Goal: Task Accomplishment & Management: Complete application form

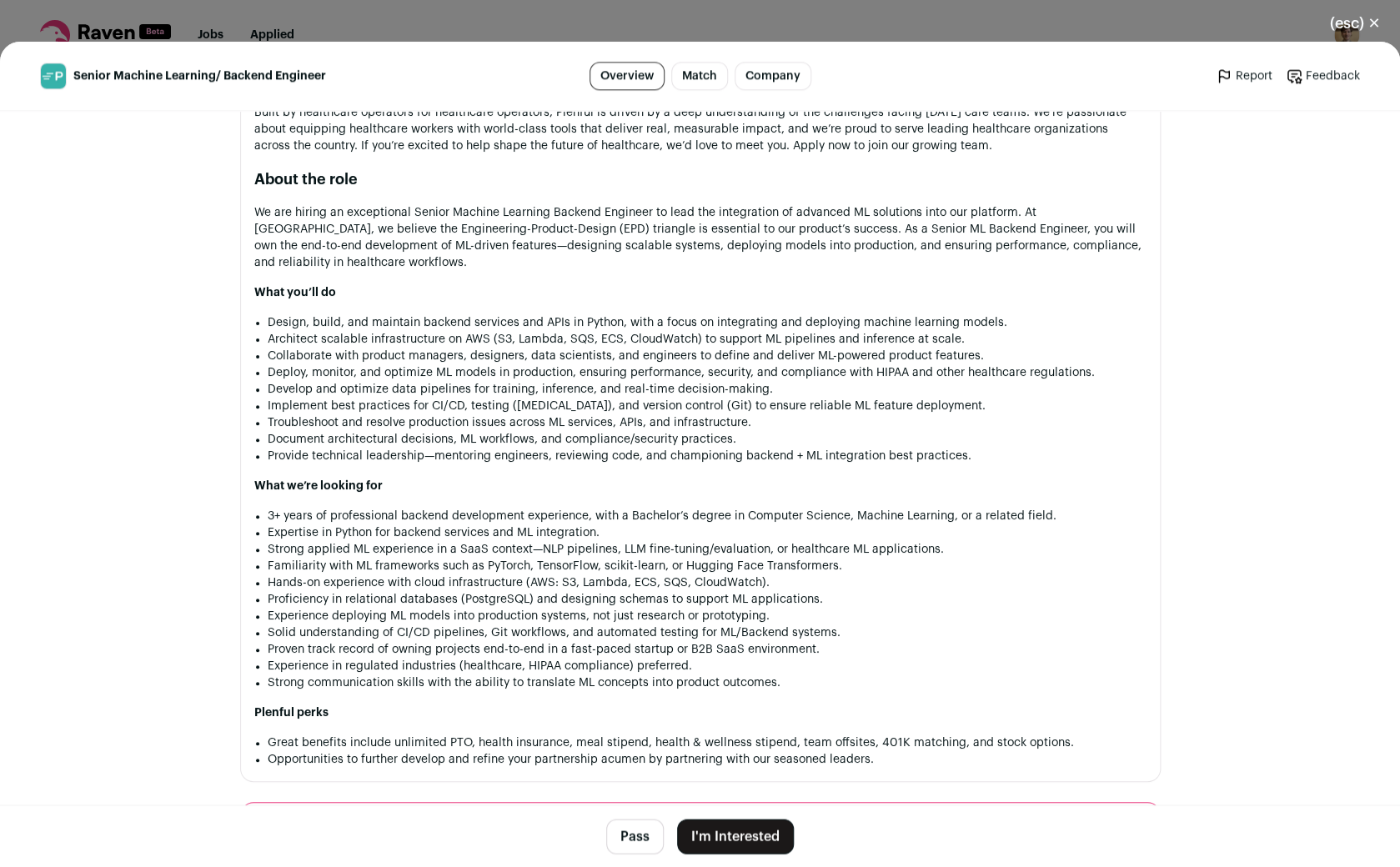
scroll to position [940, 0]
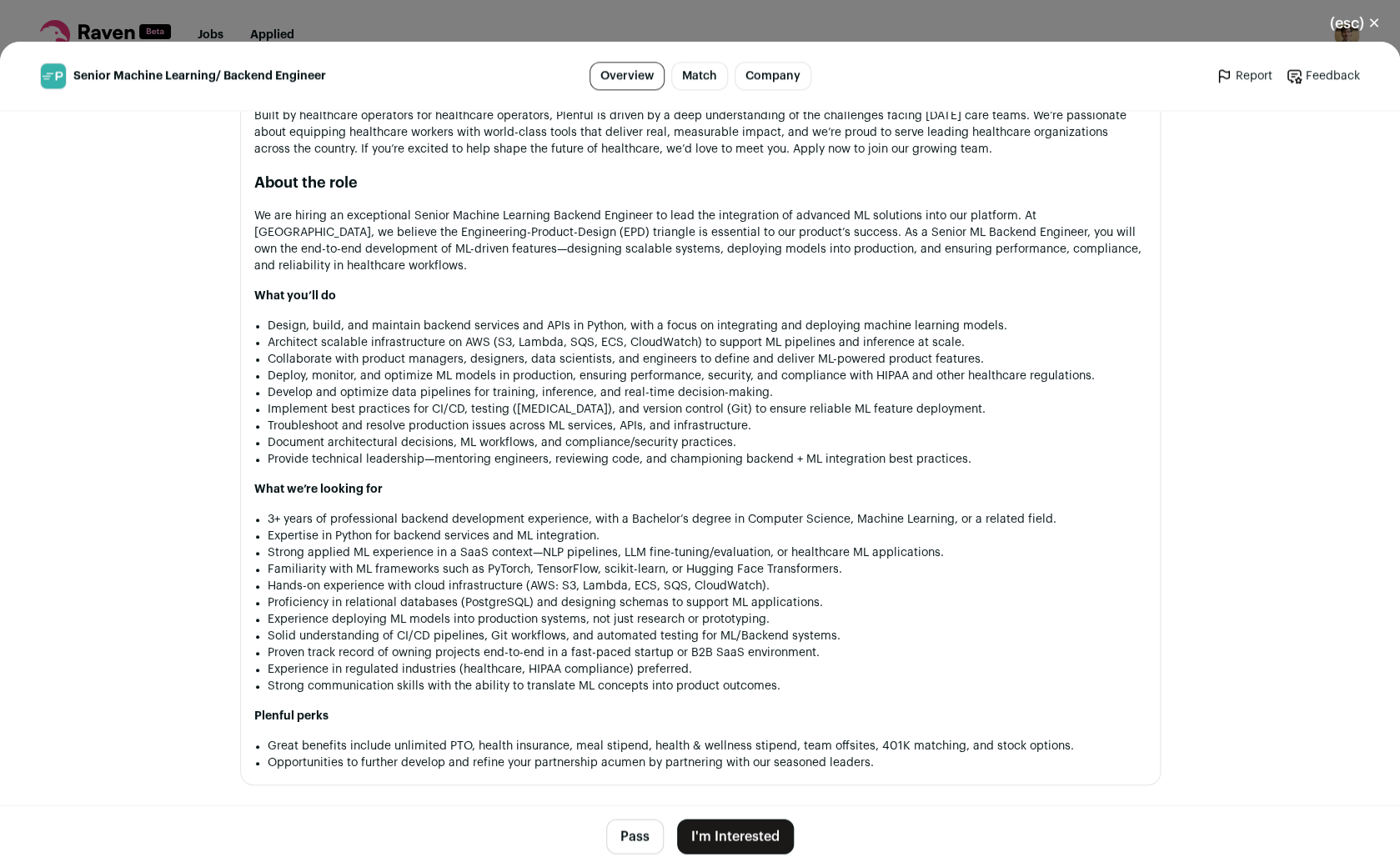
click at [753, 840] on button "I'm Interested" at bounding box center [735, 836] width 117 height 35
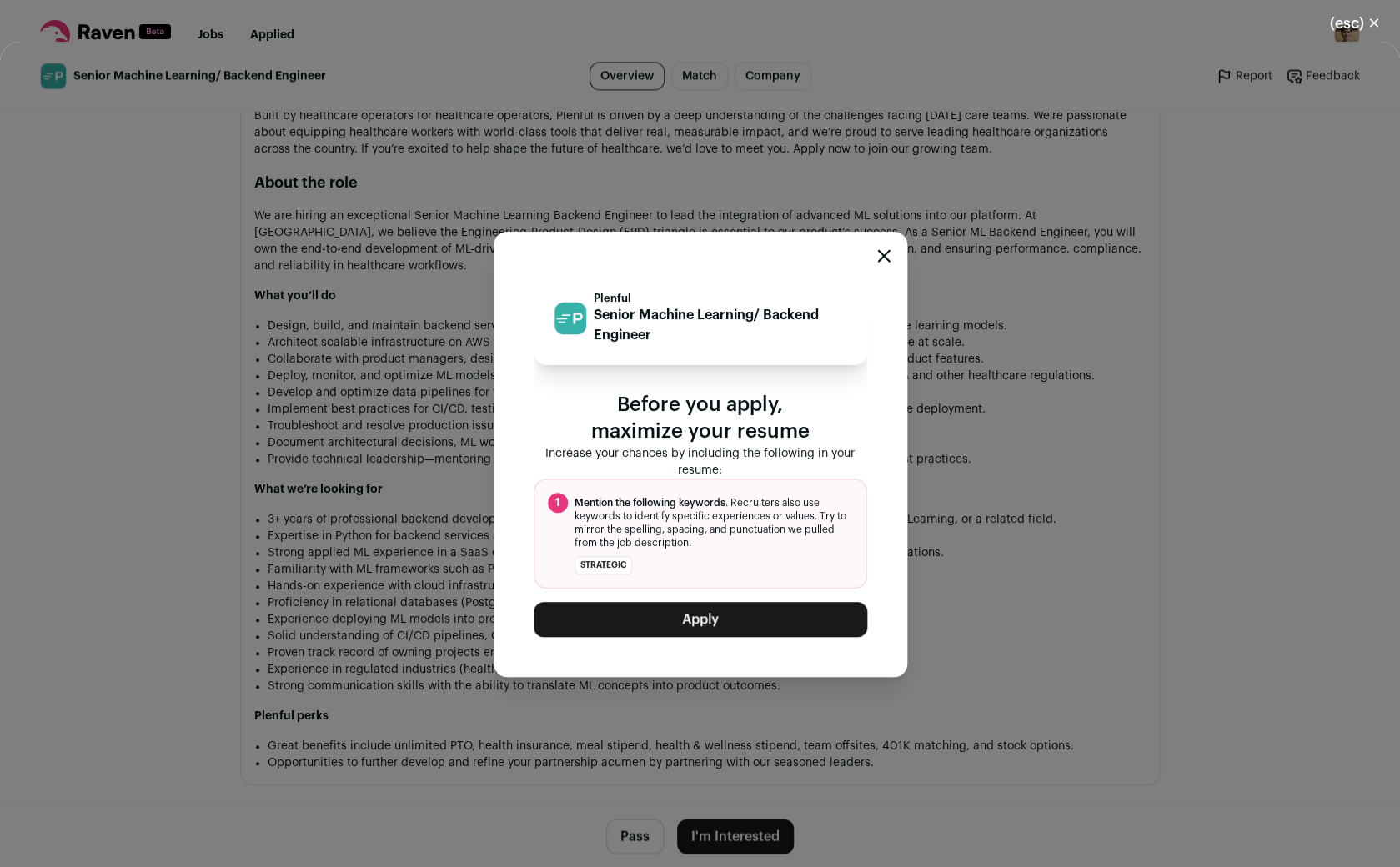
click at [697, 623] on button "Apply" at bounding box center [700, 619] width 333 height 35
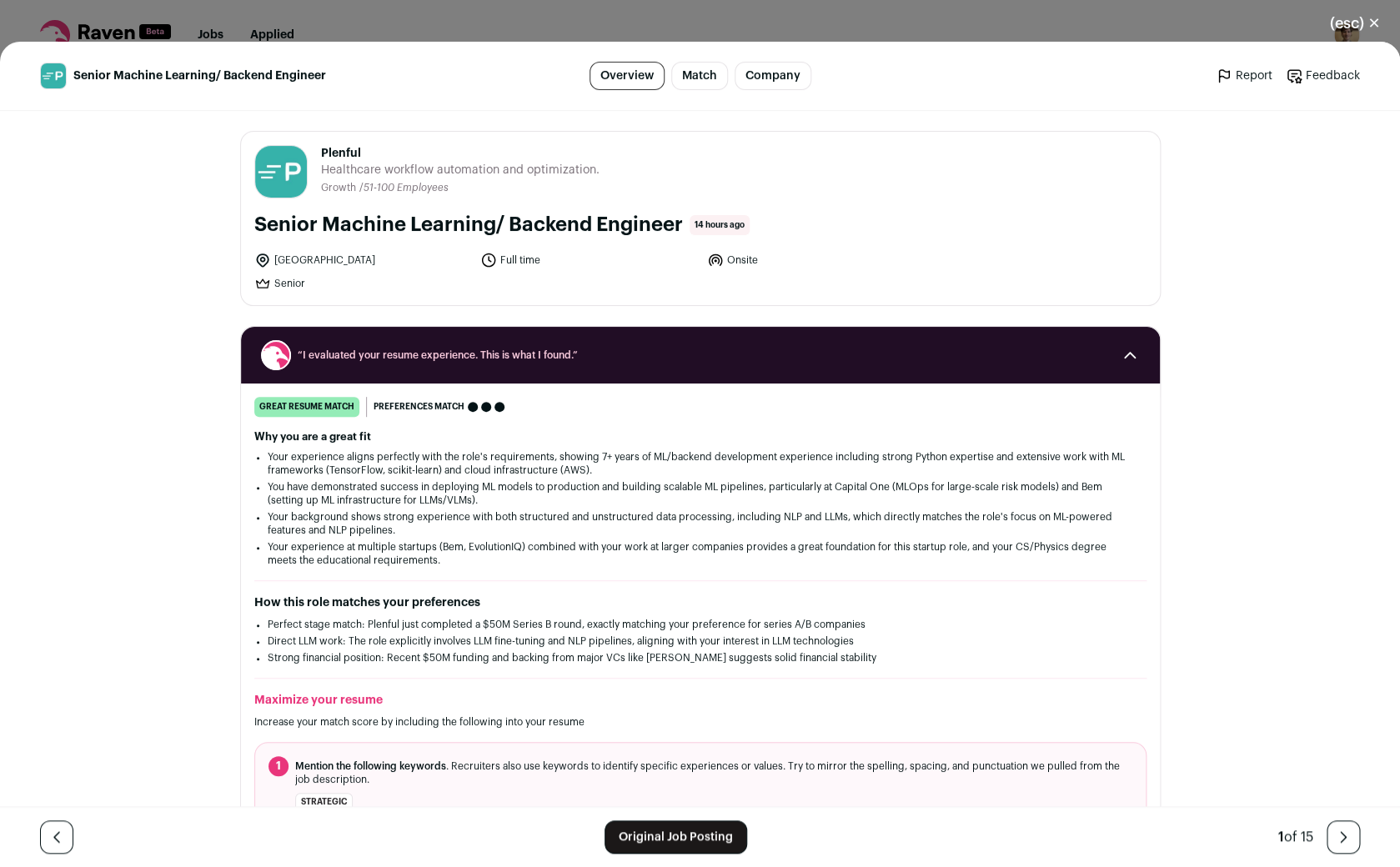
click at [152, 271] on div "Senior Machine Learning/ Backend Engineer Overview Match Company Report Feedbac…" at bounding box center [700, 454] width 1400 height 825
click at [1368, 23] on button "(esc) ✕" at bounding box center [1355, 23] width 90 height 37
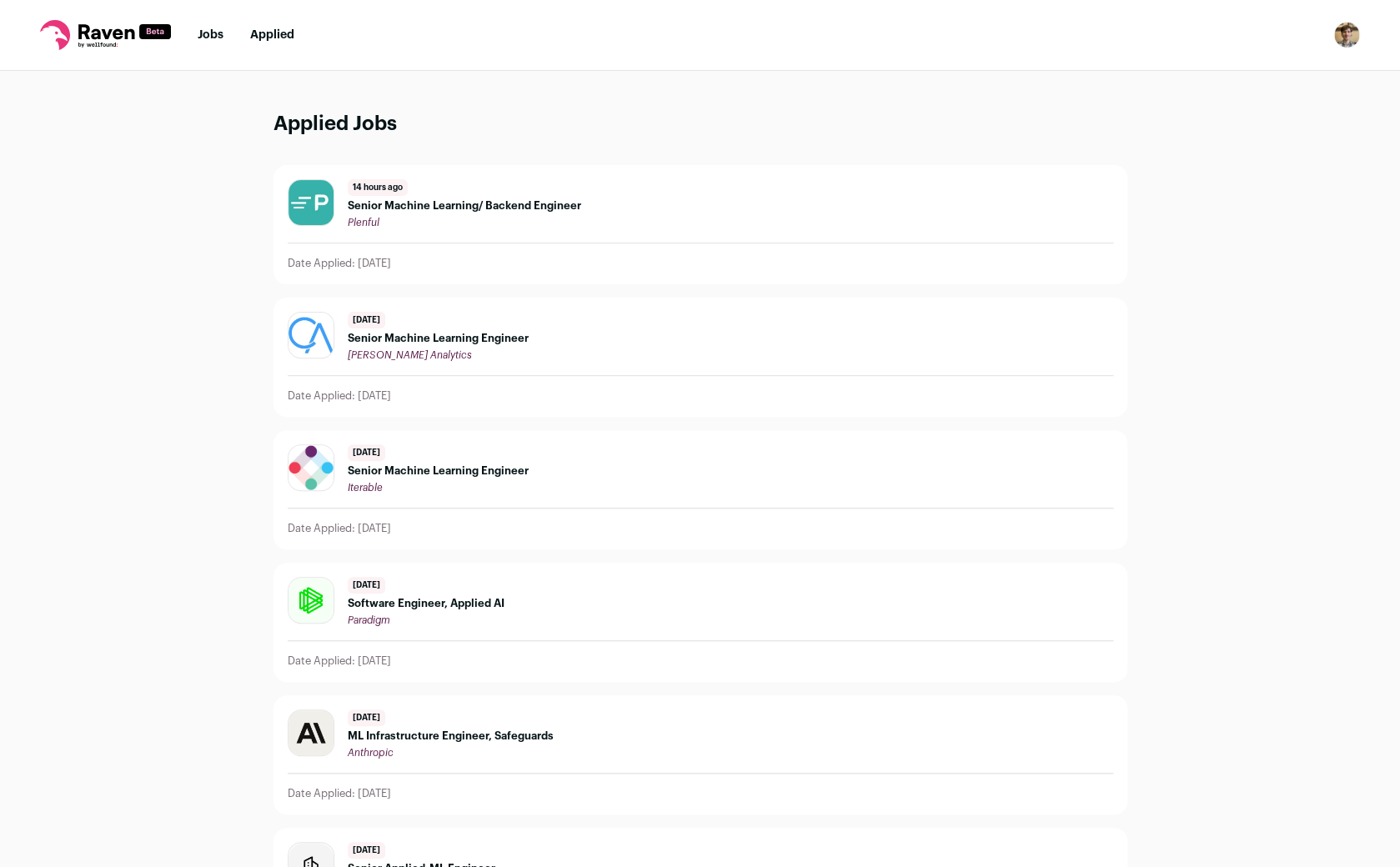
click at [208, 33] on link "Jobs" at bounding box center [210, 35] width 26 height 12
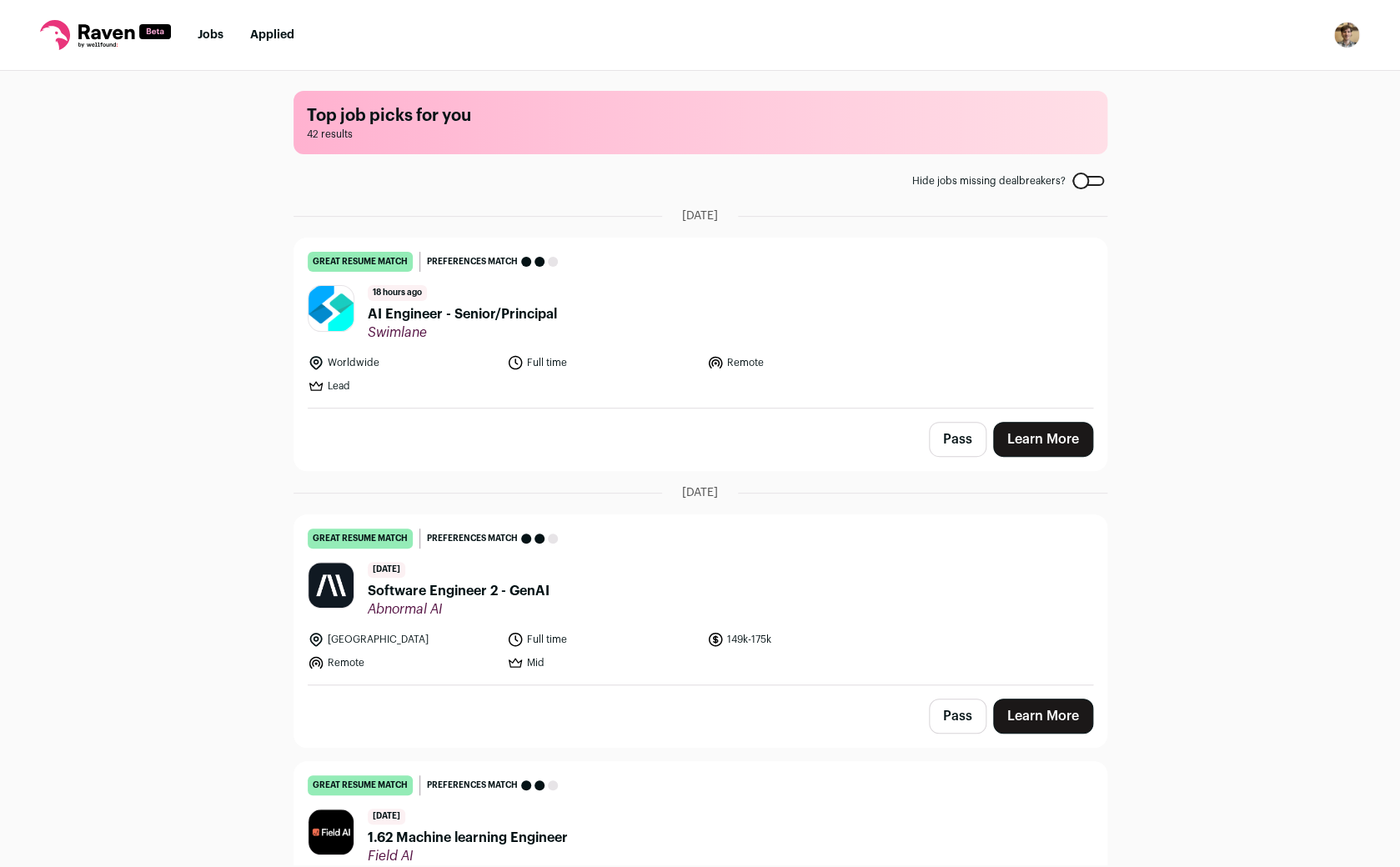
click at [274, 31] on link "Applied" at bounding box center [272, 35] width 44 height 12
